Goal: Check status: Check status

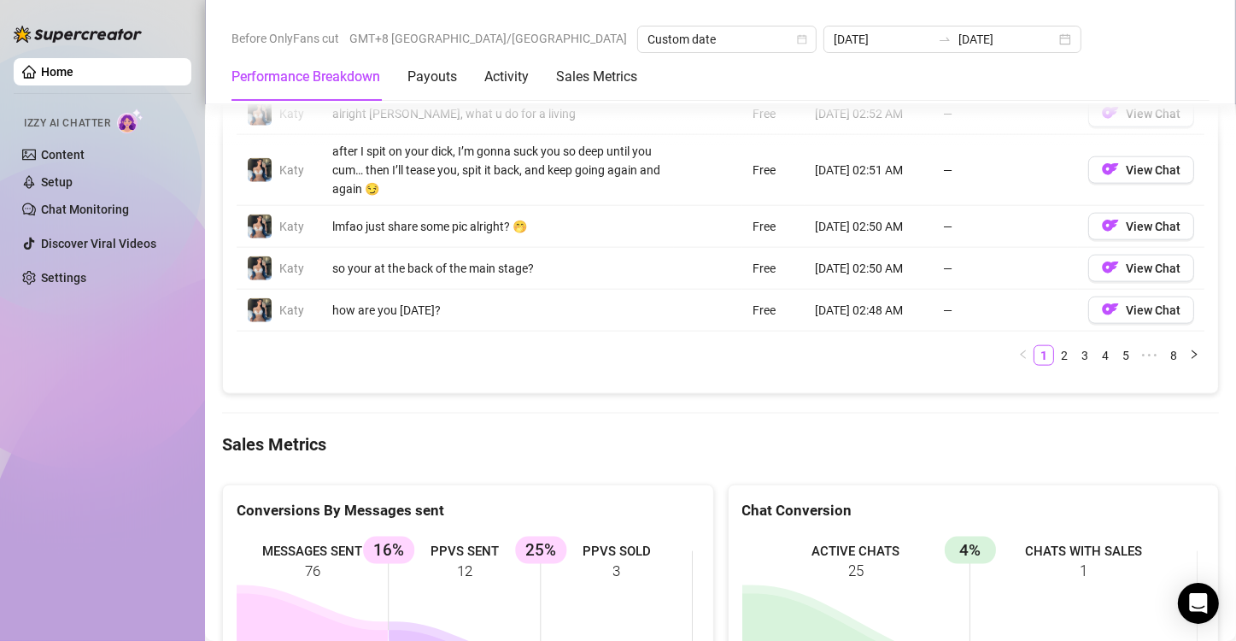
scroll to position [1408, 0]
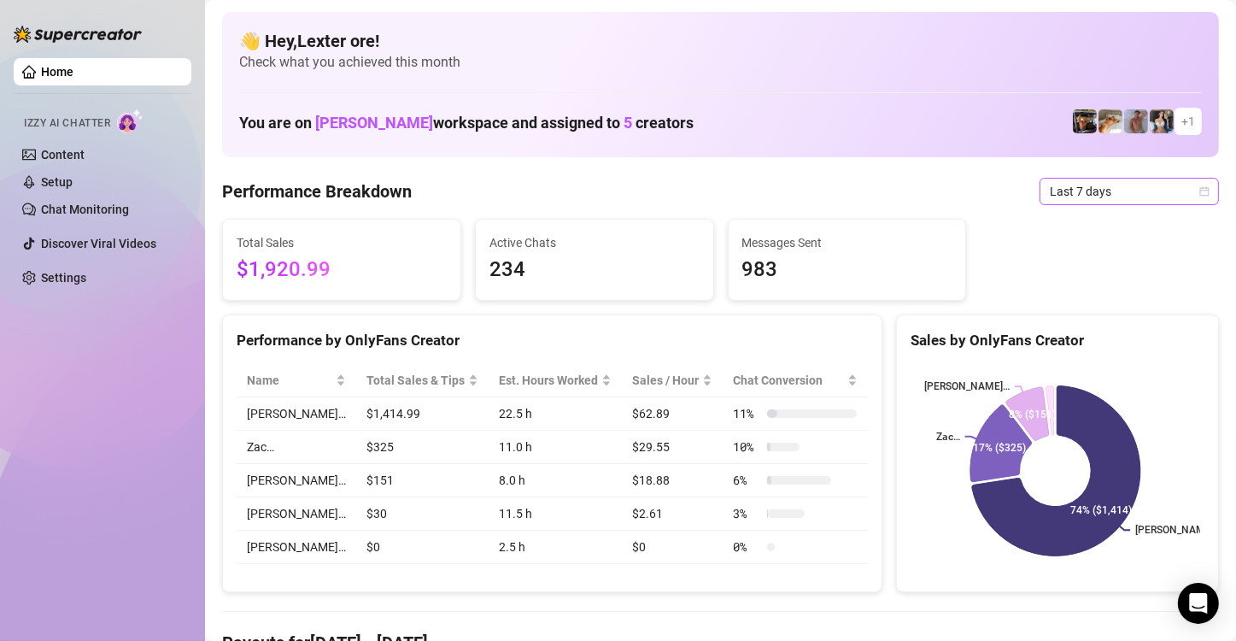
click at [1199, 192] on icon "calendar" at bounding box center [1204, 191] width 10 height 10
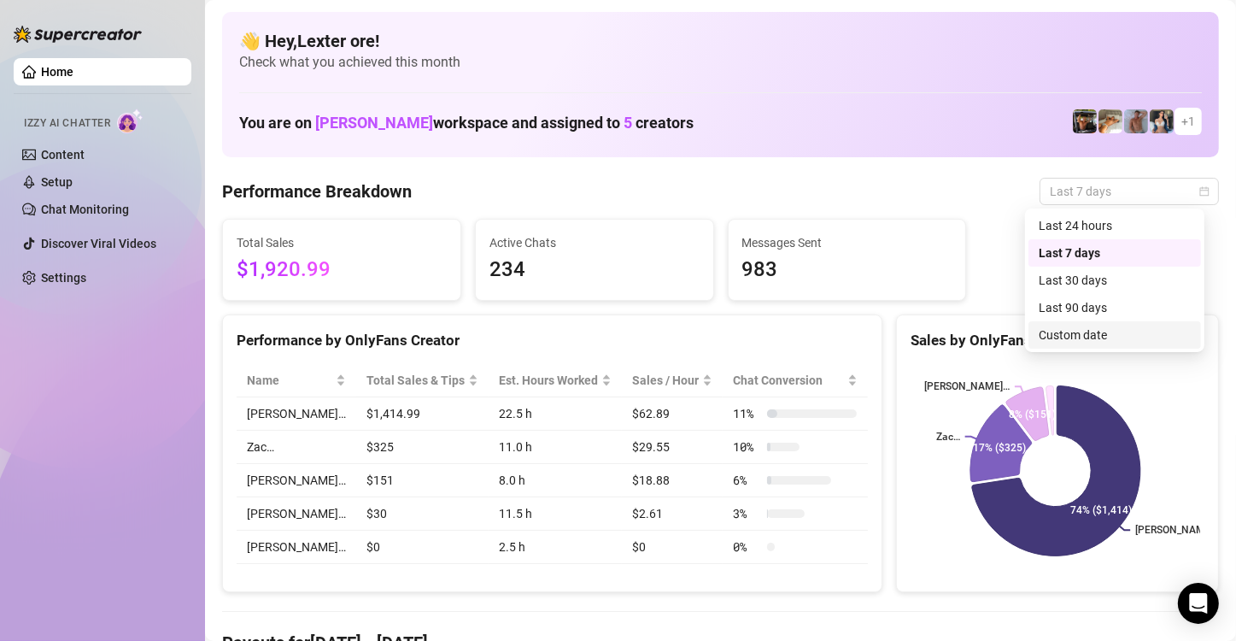
click at [1066, 336] on div "Custom date" at bounding box center [1115, 334] width 152 height 19
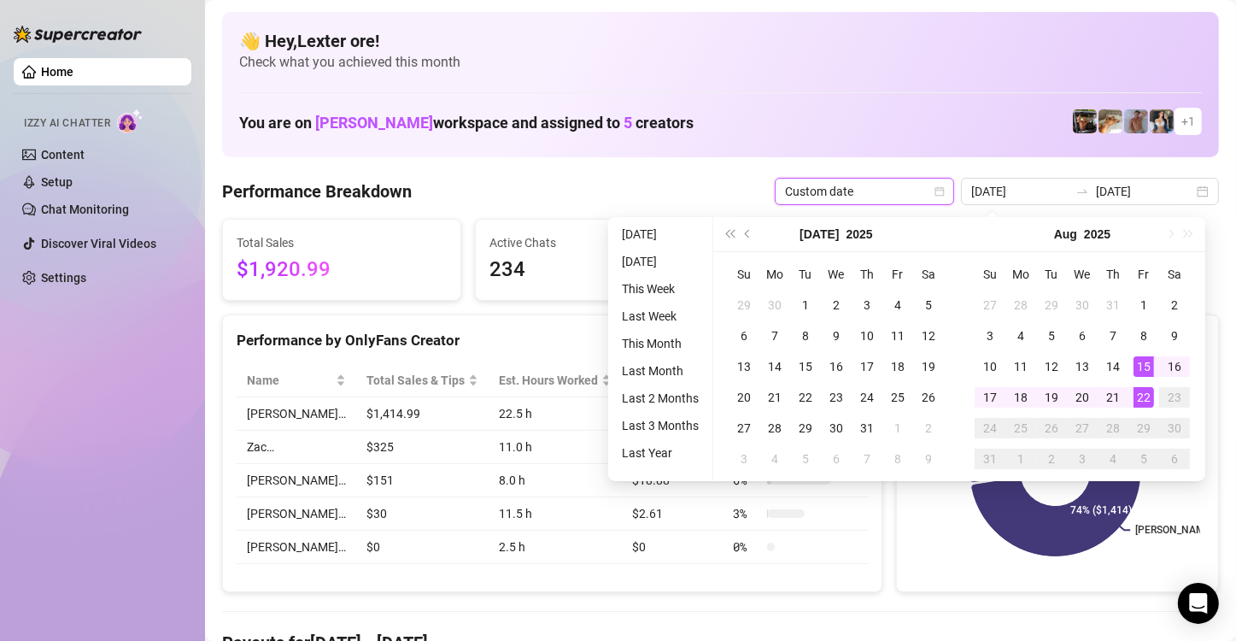
type input "[DATE]"
click at [1141, 400] on div "22" at bounding box center [1143, 397] width 20 height 20
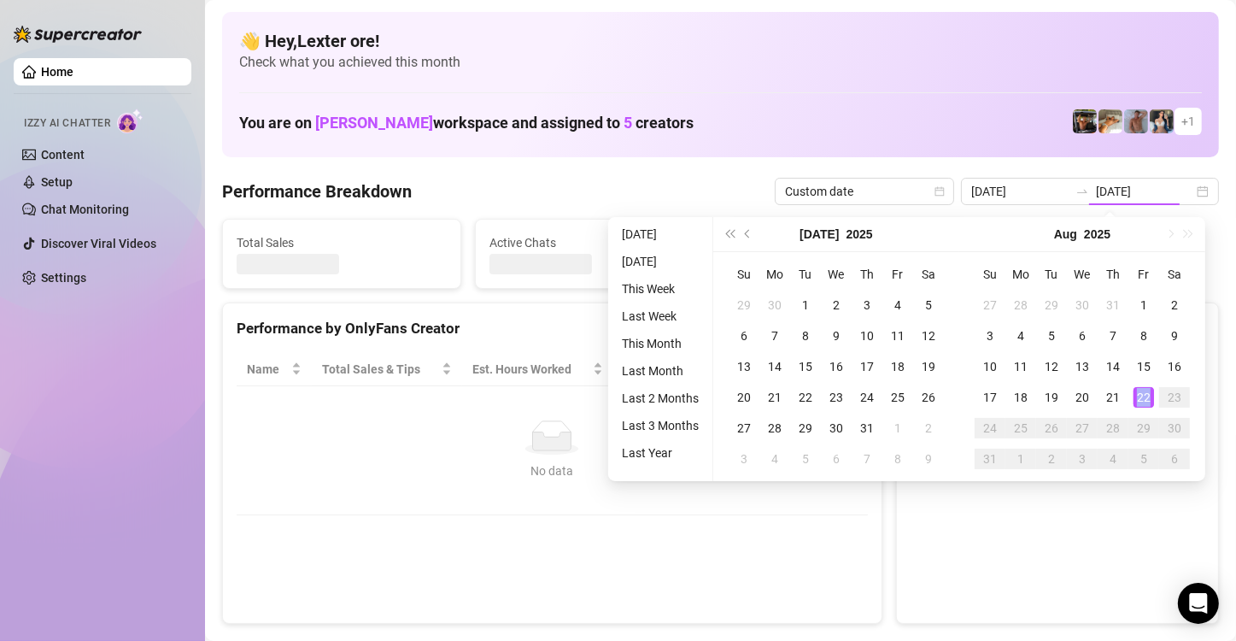
type input "[DATE]"
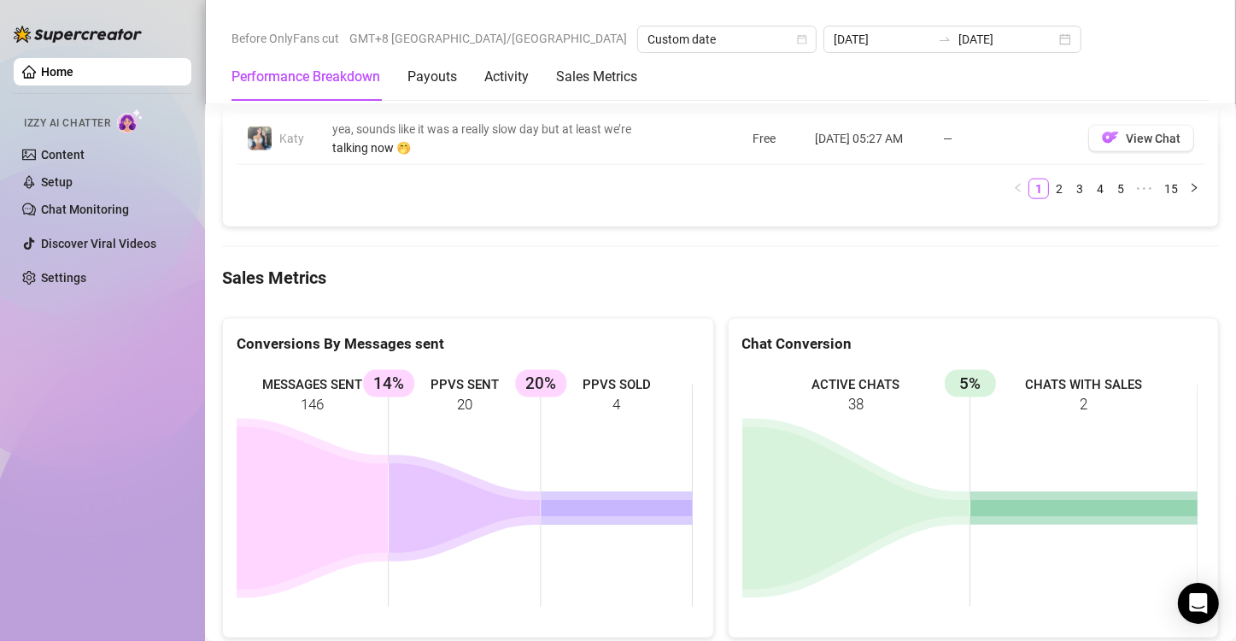
scroll to position [2135, 0]
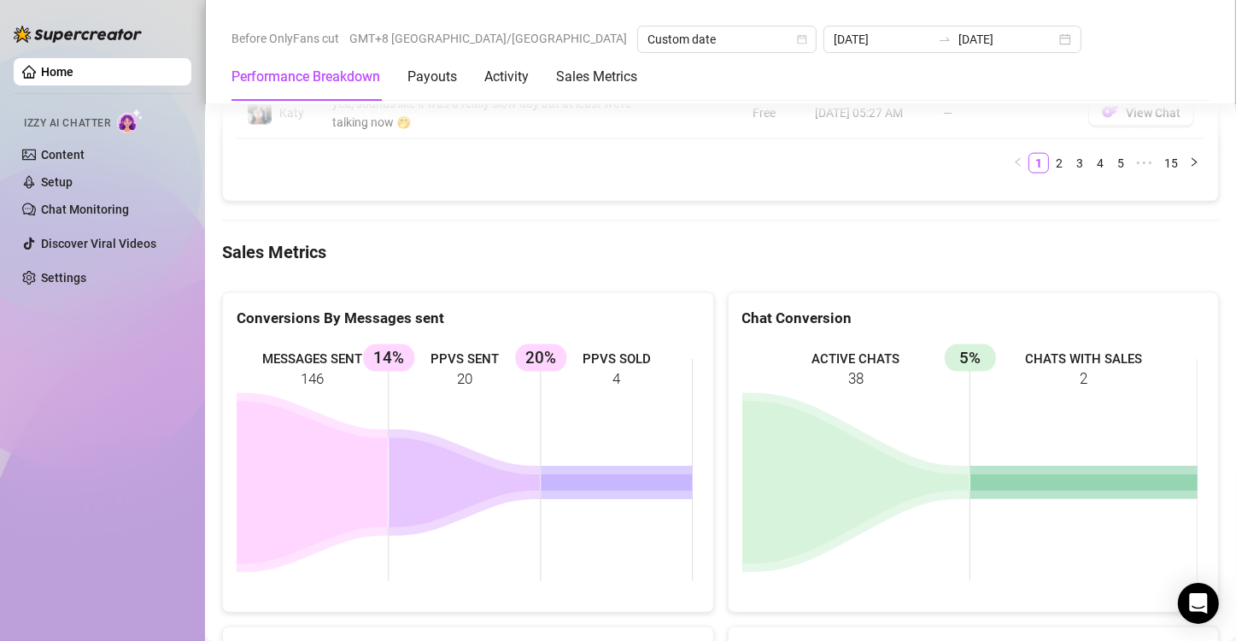
drag, startPoint x: 629, startPoint y: 370, endPoint x: 538, endPoint y: 383, distance: 91.4
click at [538, 383] on rect at bounding box center [465, 470] width 456 height 256
click at [611, 379] on rect at bounding box center [465, 470] width 456 height 256
